Goal: Task Accomplishment & Management: Use online tool/utility

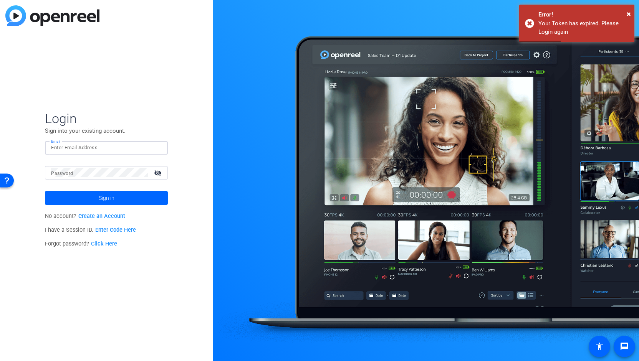
click at [111, 144] on input "Email" at bounding box center [106, 147] width 111 height 9
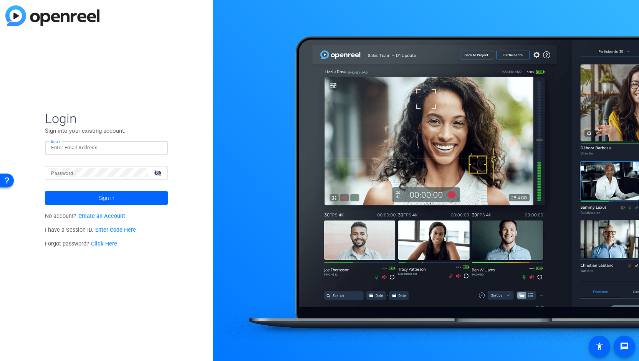
type input "[PERSON_NAME][EMAIL_ADDRESS][PERSON_NAME][DOMAIN_NAME]"
click at [45, 191] on button "Sign in" at bounding box center [106, 198] width 123 height 14
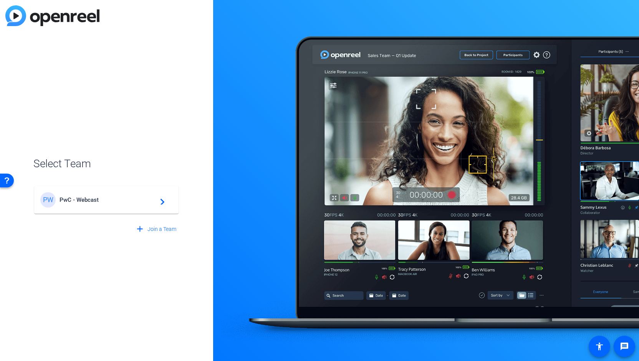
click at [76, 202] on span "PwC - Webcast" at bounding box center [107, 199] width 96 height 7
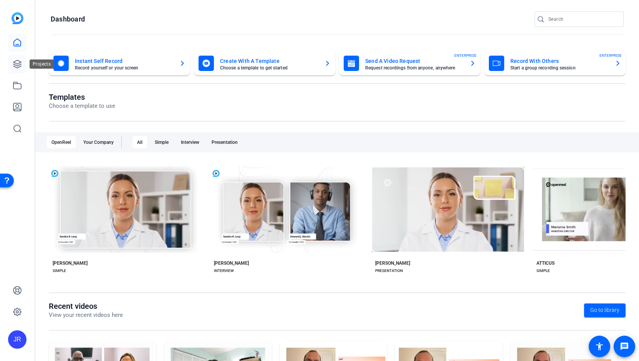
click at [19, 67] on icon at bounding box center [17, 64] width 8 height 8
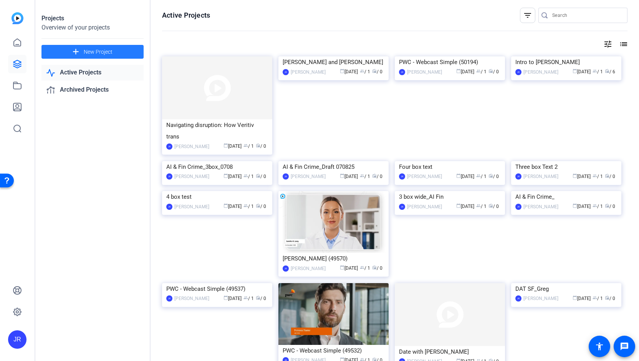
click at [61, 54] on span at bounding box center [92, 52] width 102 height 18
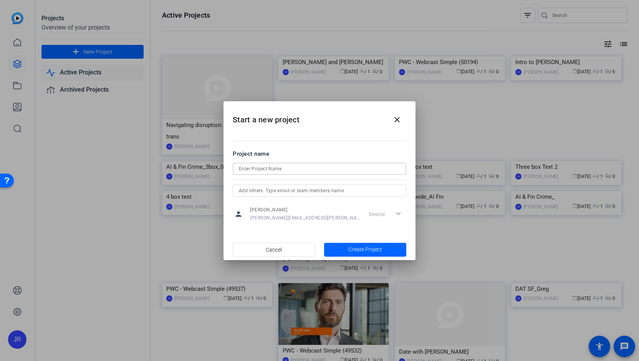
click at [251, 172] on input at bounding box center [319, 168] width 161 height 9
type input "[PERSON_NAME]"
click at [364, 251] on span "Create Project" at bounding box center [365, 250] width 34 height 8
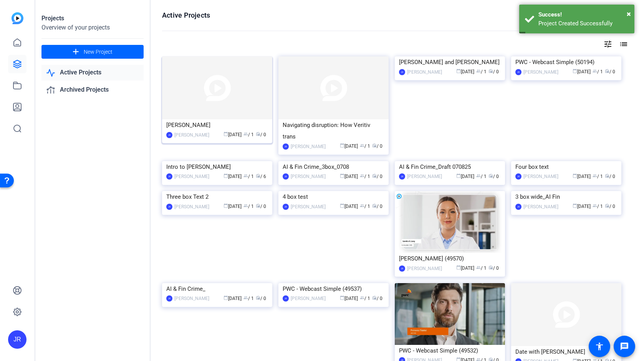
click at [188, 127] on div "[PERSON_NAME]" at bounding box center [217, 125] width 102 height 12
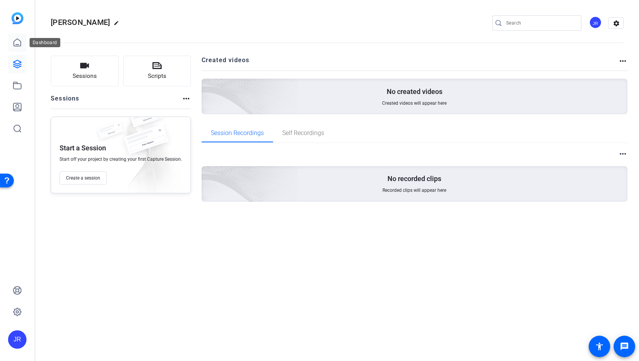
click at [22, 42] on link at bounding box center [17, 42] width 18 height 18
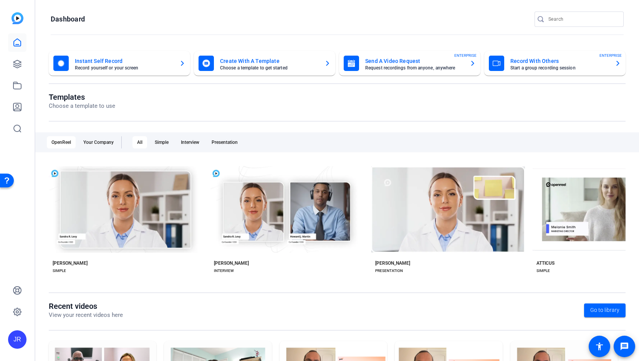
click at [239, 67] on mat-card-subtitle "Choose a template to get started" at bounding box center [269, 68] width 98 height 5
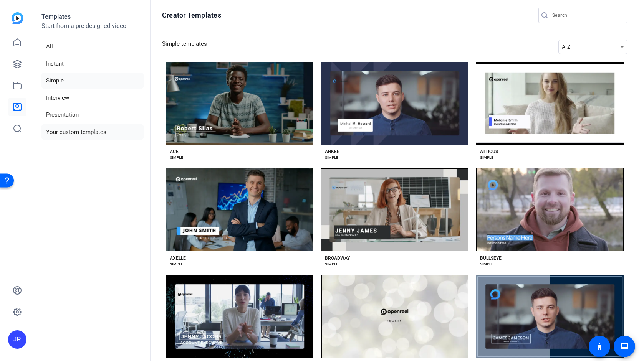
click at [78, 129] on li "Your custom templates" at bounding box center [92, 132] width 102 height 16
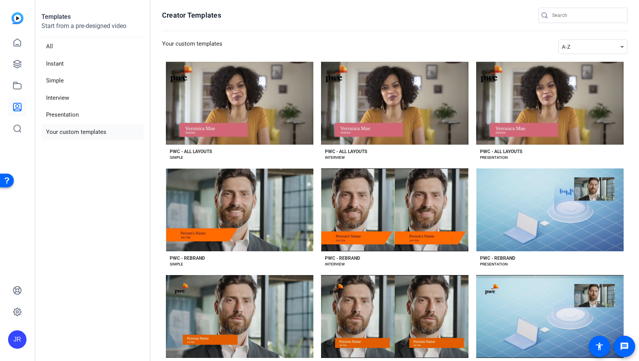
scroll to position [31, 0]
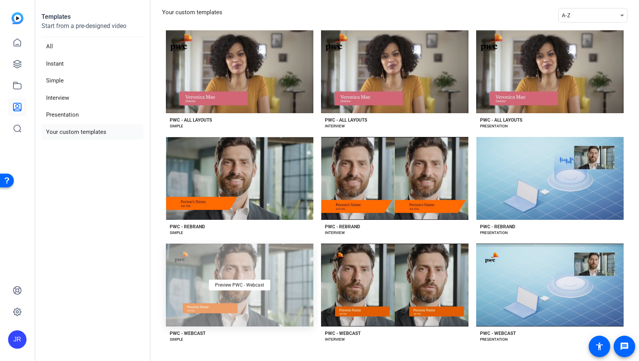
click at [210, 298] on div "Preview PWC - Webcast" at bounding box center [239, 285] width 147 height 83
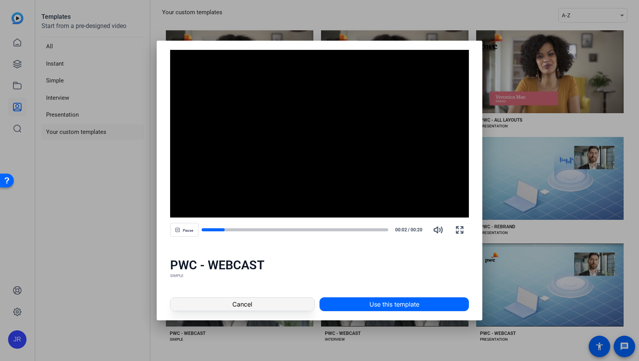
click at [245, 304] on span "Cancel" at bounding box center [242, 304] width 20 height 9
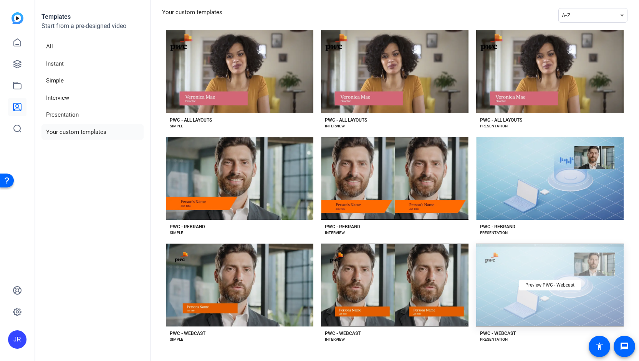
click at [510, 312] on div "Preview PWC - Webcast" at bounding box center [549, 285] width 147 height 83
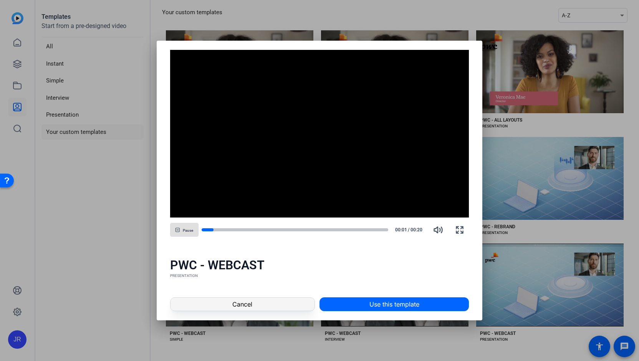
click at [243, 310] on span at bounding box center [242, 304] width 144 height 18
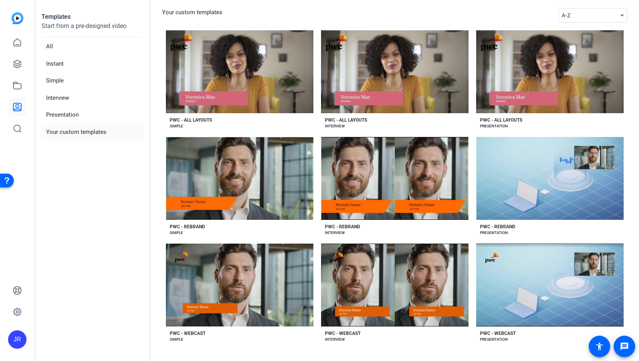
click at [92, 132] on li "Your custom templates" at bounding box center [92, 132] width 102 height 16
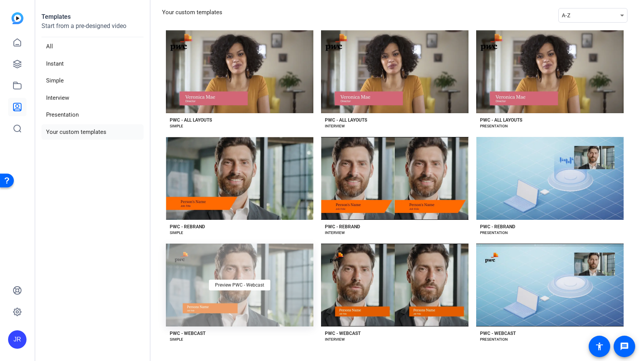
click at [203, 244] on div "Preview PWC - Webcast" at bounding box center [239, 285] width 147 height 83
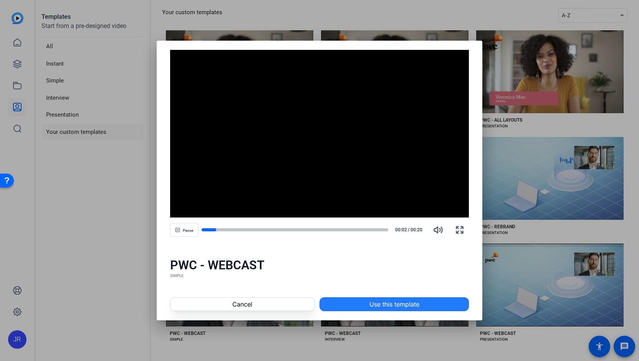
click at [389, 306] on span "Use this template" at bounding box center [394, 304] width 50 height 9
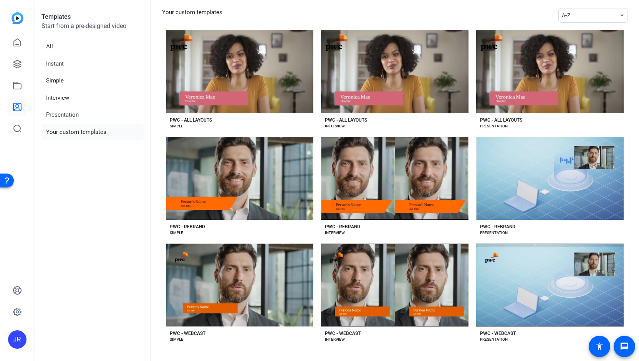
click at [78, 137] on li "Your custom templates" at bounding box center [92, 132] width 102 height 16
click at [78, 133] on li "Your custom templates" at bounding box center [92, 132] width 102 height 16
click at [67, 114] on li "Presentation" at bounding box center [92, 115] width 102 height 16
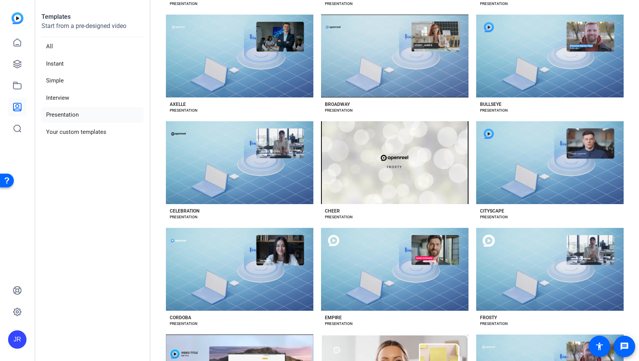
scroll to position [120, 0]
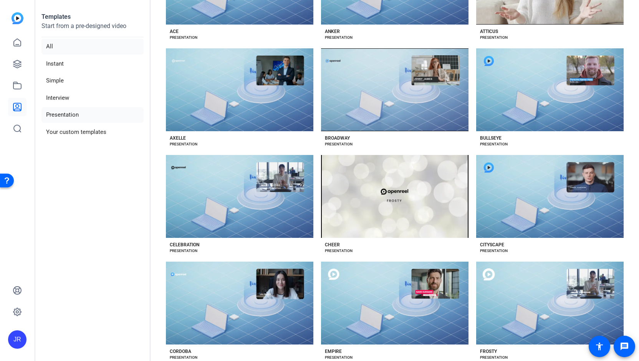
click at [55, 46] on li "All" at bounding box center [92, 47] width 102 height 16
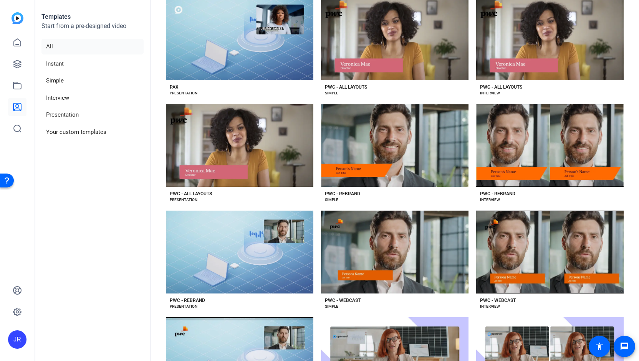
scroll to position [1893, 0]
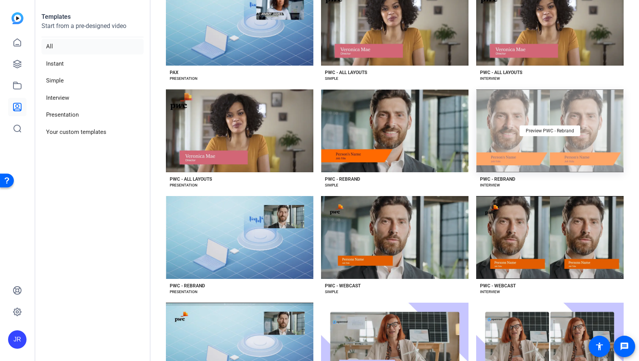
click at [520, 157] on div "Preview PWC - Rebrand" at bounding box center [549, 130] width 147 height 83
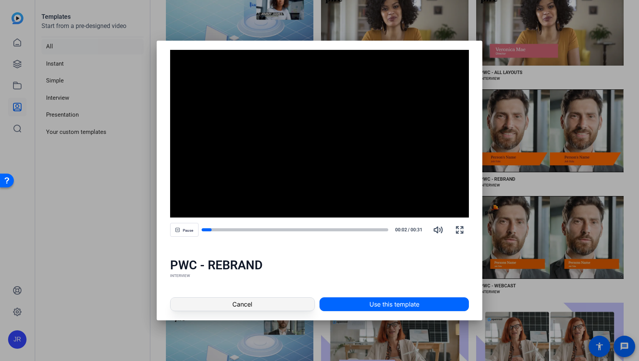
click at [245, 304] on span "Cancel" at bounding box center [242, 304] width 20 height 9
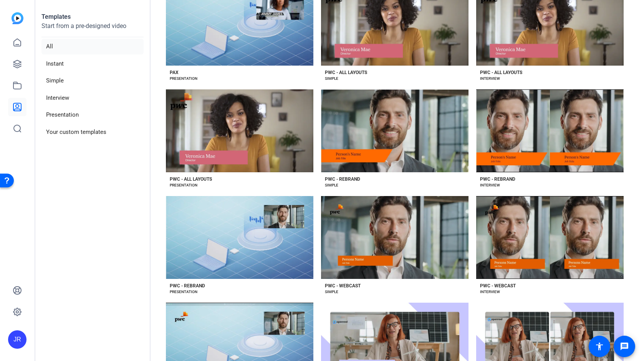
click at [370, 172] on div "PWC - REBRAND SIMPLE" at bounding box center [394, 180] width 147 height 16
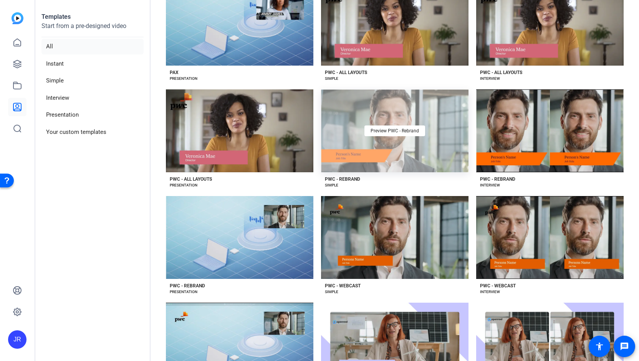
click at [353, 126] on div "Preview PWC - Rebrand" at bounding box center [394, 130] width 147 height 83
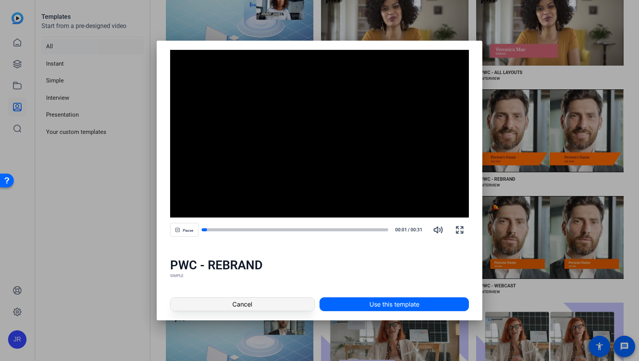
click at [272, 310] on span at bounding box center [242, 304] width 144 height 18
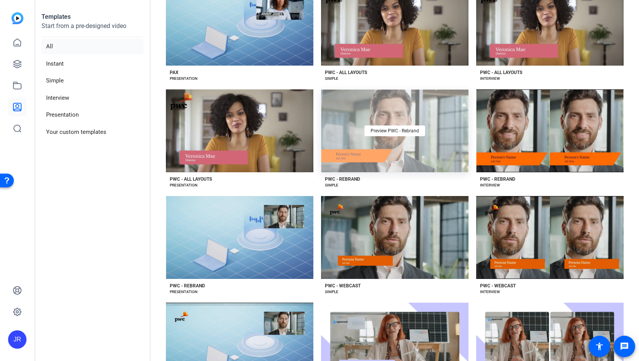
click at [399, 132] on div "Preview PWC - Rebrand" at bounding box center [394, 130] width 147 height 83
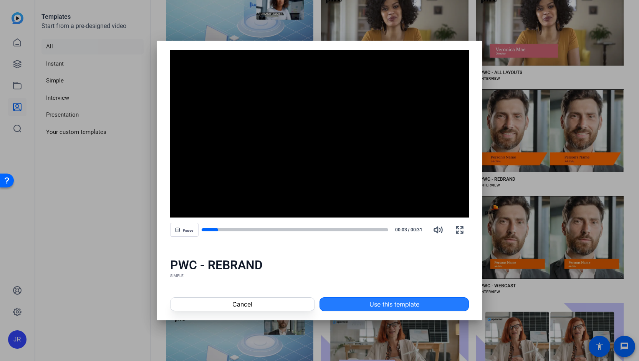
click at [385, 304] on span "Use this template" at bounding box center [394, 304] width 50 height 9
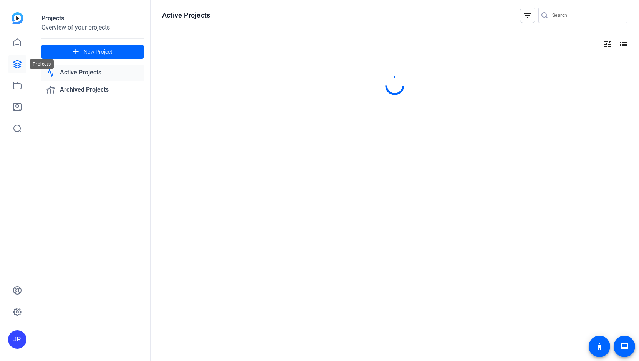
click at [18, 58] on link at bounding box center [17, 64] width 18 height 18
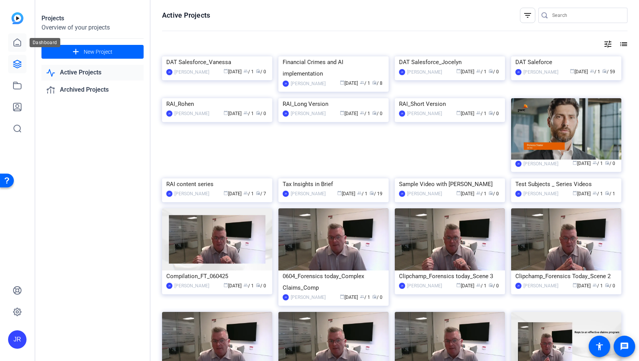
click at [15, 41] on icon at bounding box center [17, 42] width 9 height 9
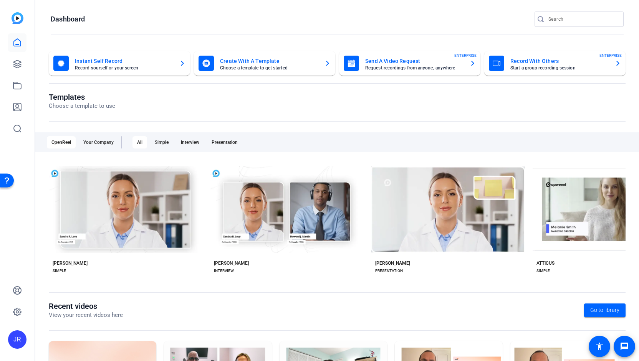
click at [232, 61] on mat-card-title "Create With A Template" at bounding box center [269, 60] width 98 height 9
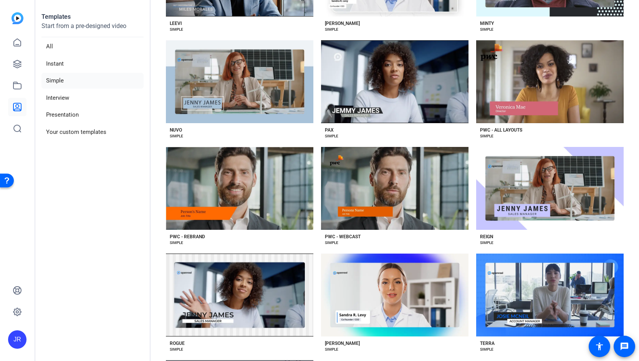
scroll to position [667, 0]
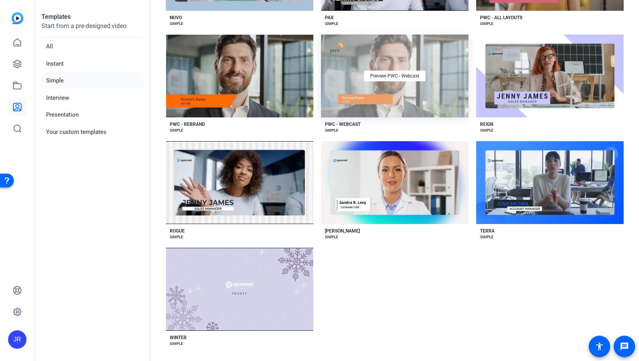
click at [381, 94] on div "Preview PWC - Webcast" at bounding box center [394, 76] width 147 height 83
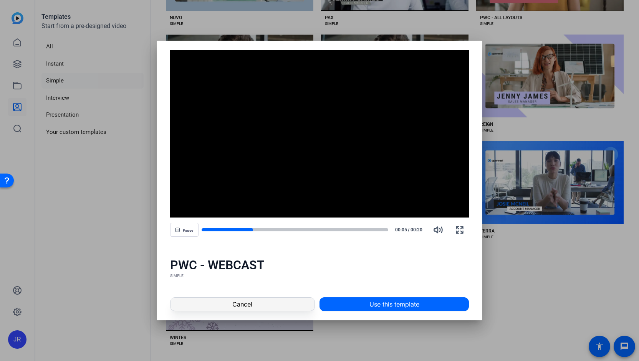
click at [231, 304] on span at bounding box center [242, 304] width 144 height 18
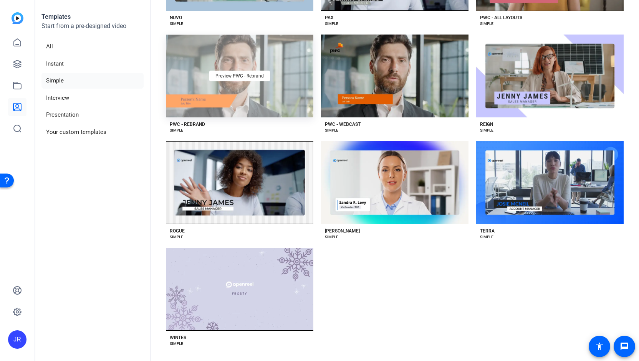
click at [213, 81] on div "Preview PWC - Rebrand" at bounding box center [239, 76] width 147 height 83
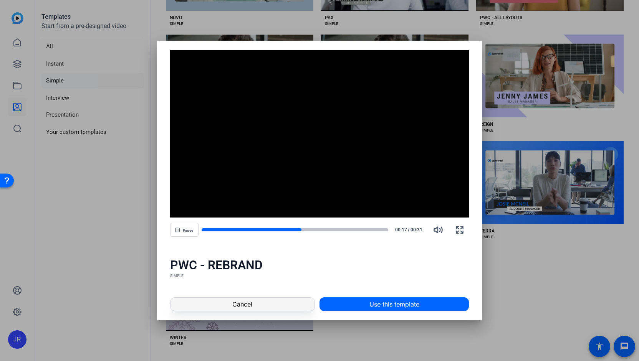
click at [259, 302] on span at bounding box center [242, 304] width 144 height 18
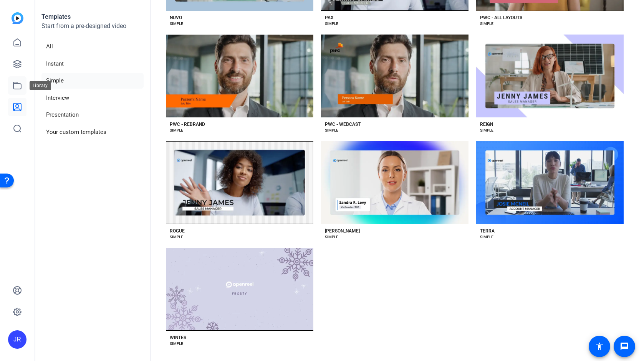
click at [12, 78] on link at bounding box center [17, 85] width 18 height 18
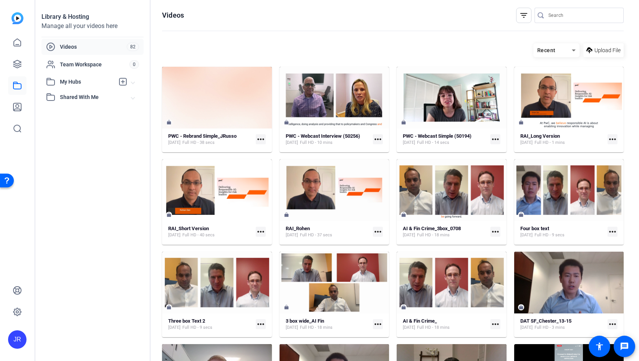
click at [194, 130] on mat-card "PWC - Rebrand Simple_JRusso Aug 22, 2025 Full HD - 38 secs more_horiz" at bounding box center [217, 110] width 110 height 86
click at [194, 136] on strong "PWC - Rebrand Simple_JRusso" at bounding box center [202, 136] width 68 height 6
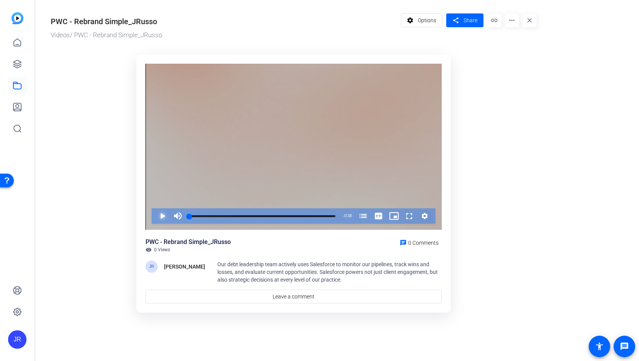
click at [155, 215] on span "Video Player" at bounding box center [155, 215] width 0 height 15
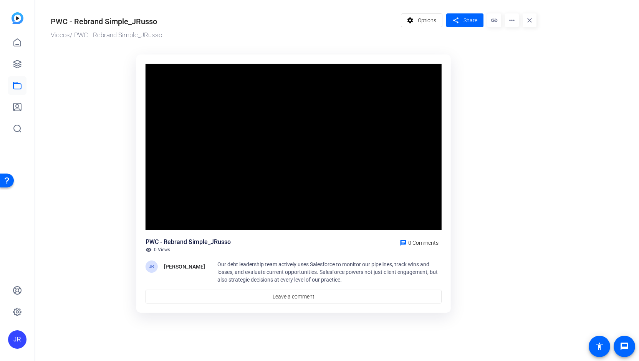
click at [160, 215] on div "Video Player is loading. Play Video Pause Mute Current Time 0:02 / Duration 0:3…" at bounding box center [293, 147] width 296 height 167
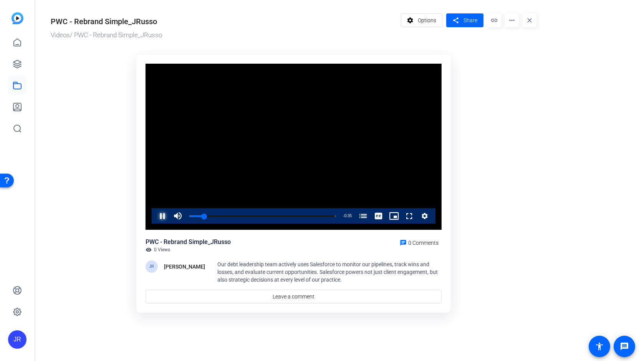
click at [155, 215] on span "Video Player" at bounding box center [155, 215] width 0 height 15
